Goal: Obtain resource: Download file/media

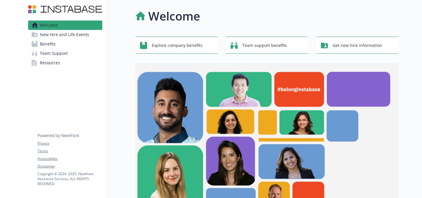
click at [60, 46] on link "Benefits" at bounding box center [65, 43] width 74 height 9
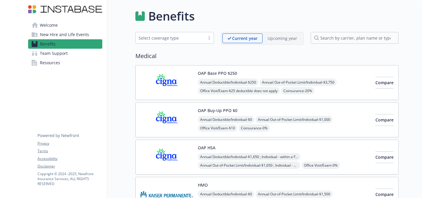
click at [168, 86] on img at bounding box center [166, 82] width 53 height 25
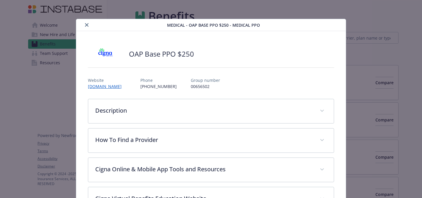
scroll to position [18, 0]
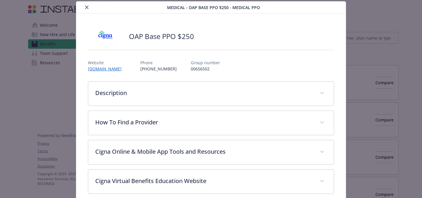
click at [192, 69] on p "00656502" at bounding box center [205, 69] width 29 height 6
copy p "00656502"
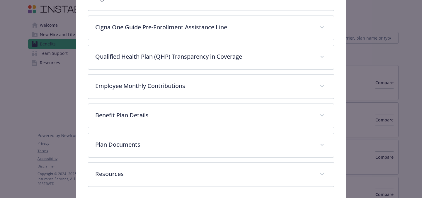
scroll to position [203, 0]
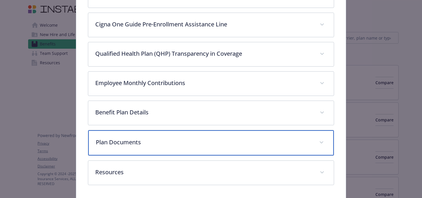
click at [184, 148] on div "Plan Documents" at bounding box center [210, 142] width 245 height 25
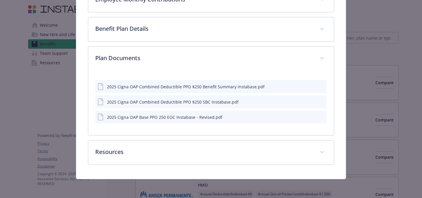
scroll to position [287, 0]
drag, startPoint x: 118, startPoint y: 119, endPoint x: 165, endPoint y: 117, distance: 46.6
click at [165, 117] on div "2025 Cigna OAP Base PPO 250 EOC Instabase - Revised.pdf" at bounding box center [164, 117] width 115 height 6
copy div "Cigna OAP Base PPO 250"
